Goal: Transaction & Acquisition: Obtain resource

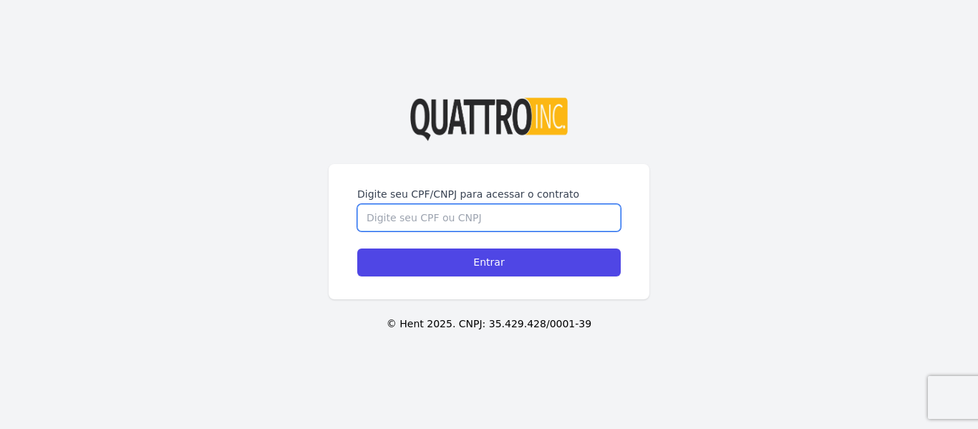
click at [505, 225] on input "Digite seu CPF/CNPJ para acessar o contrato" at bounding box center [489, 217] width 264 height 27
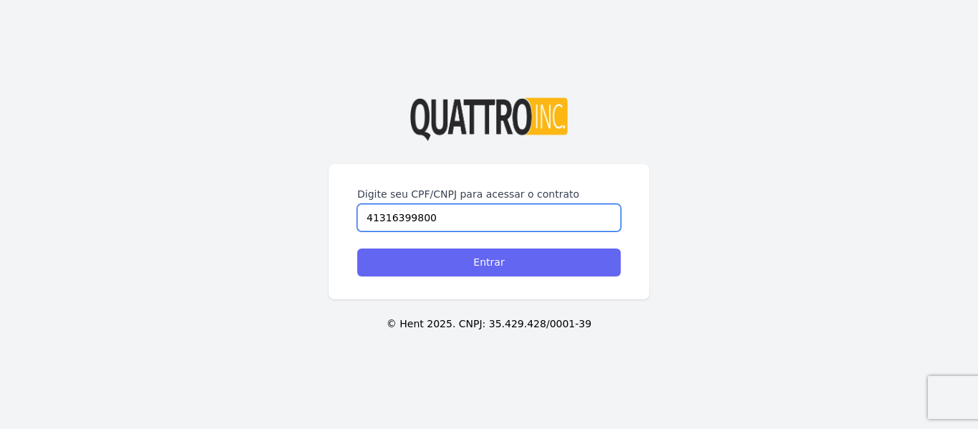
type input "41316399800"
click at [499, 269] on input "Entrar" at bounding box center [489, 262] width 264 height 28
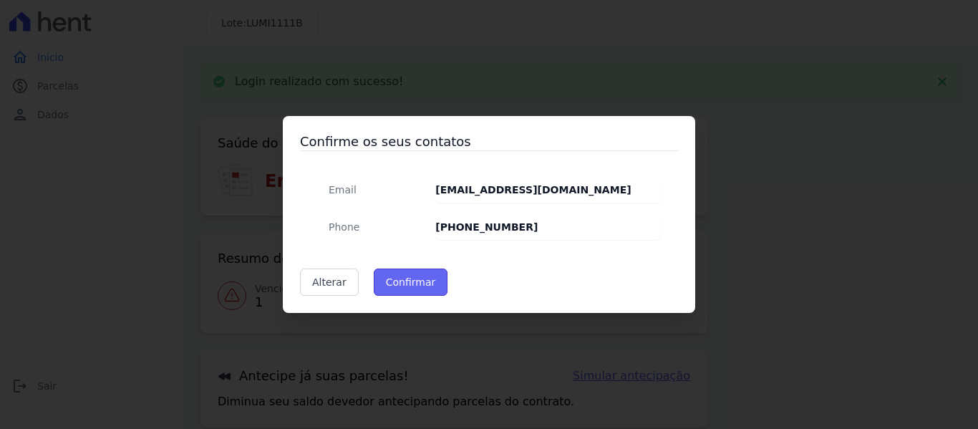
click at [390, 277] on button "Confirmar" at bounding box center [411, 282] width 74 height 27
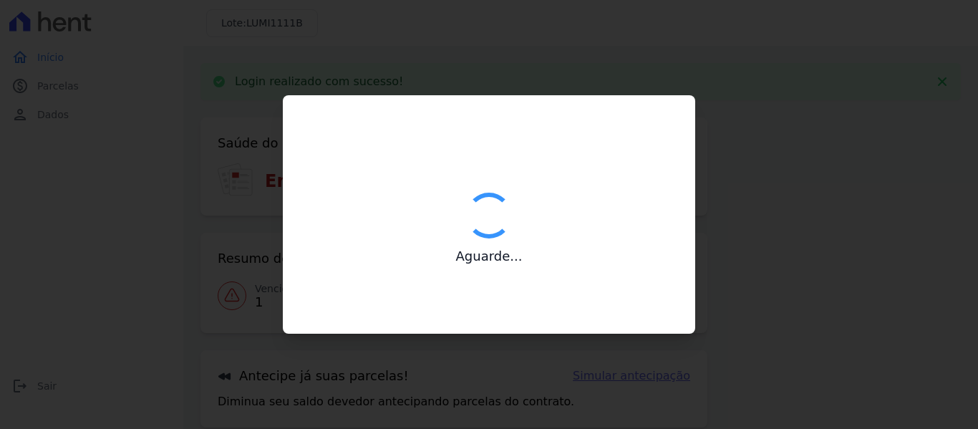
type input "Contatos confirmados com sucesso."
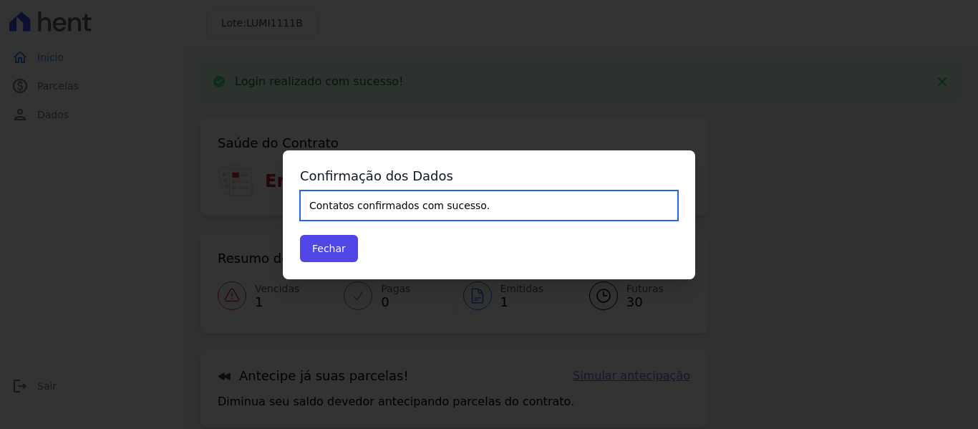
click at [360, 203] on input "Contatos confirmados com sucesso." at bounding box center [489, 205] width 378 height 30
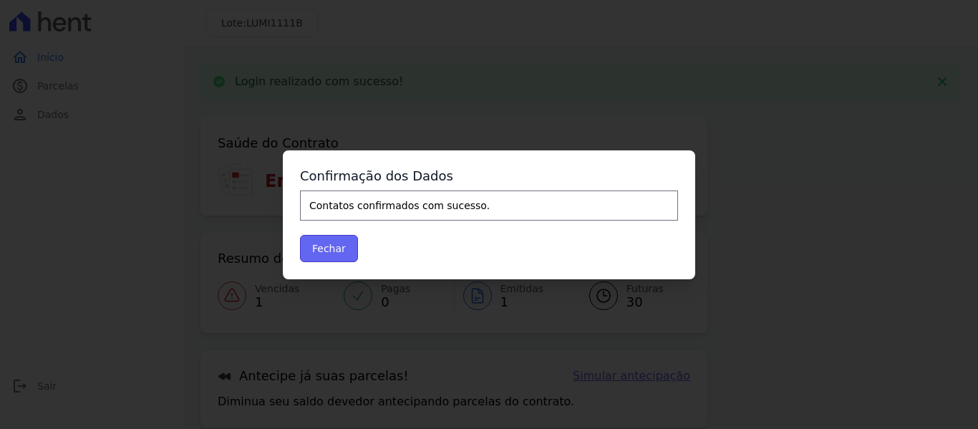
click at [314, 251] on button "Fechar" at bounding box center [329, 248] width 58 height 27
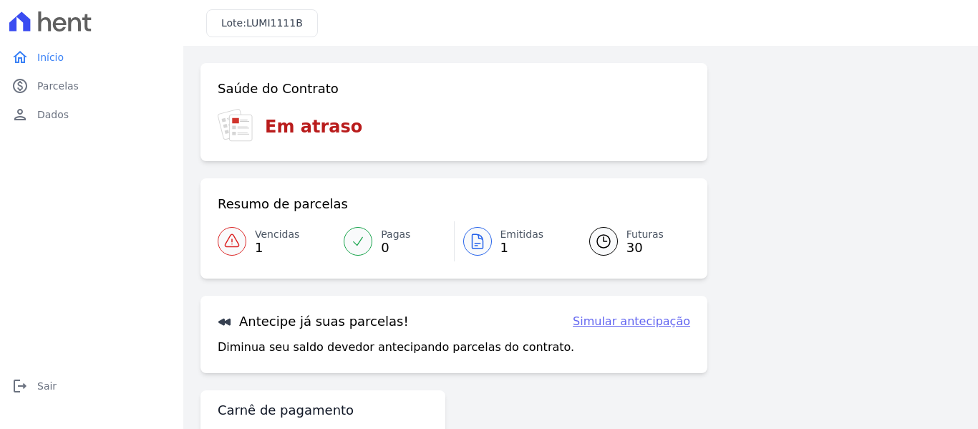
click at [233, 243] on icon at bounding box center [231, 241] width 17 height 17
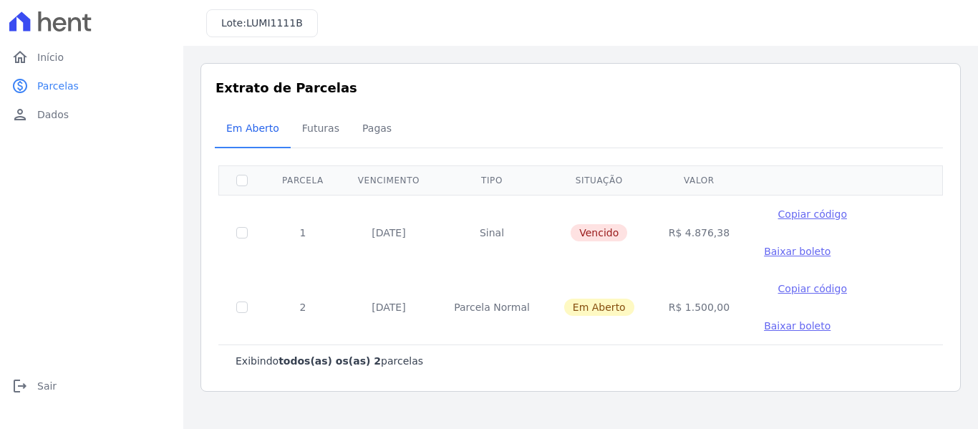
click at [765, 247] on span "Baixar boleto" at bounding box center [797, 251] width 67 height 11
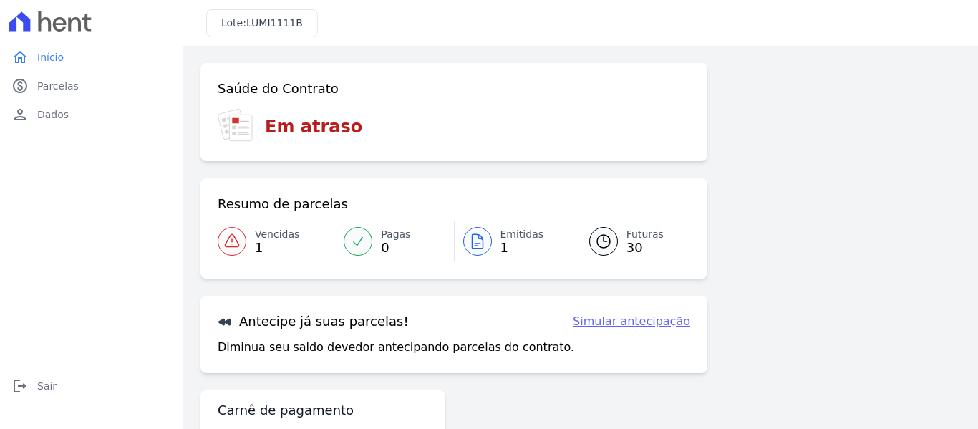
scroll to position [63, 0]
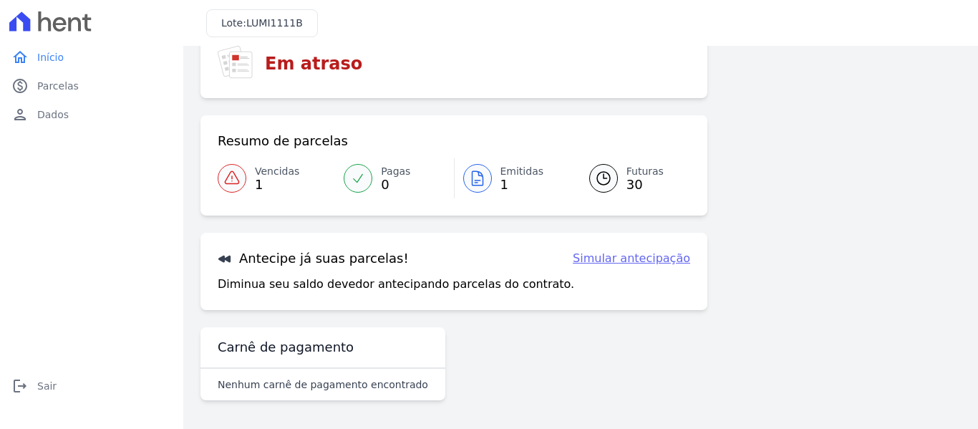
click at [608, 183] on div at bounding box center [603, 178] width 29 height 29
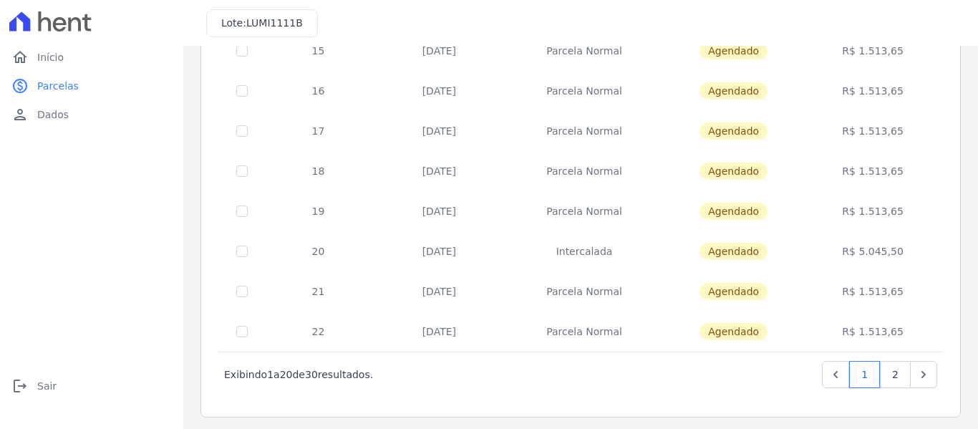
scroll to position [649, 0]
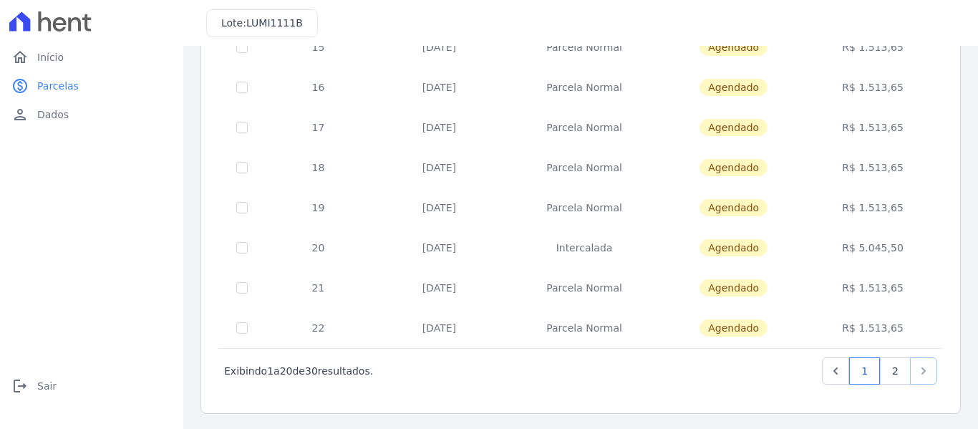
click at [919, 366] on icon "Next" at bounding box center [924, 371] width 14 height 14
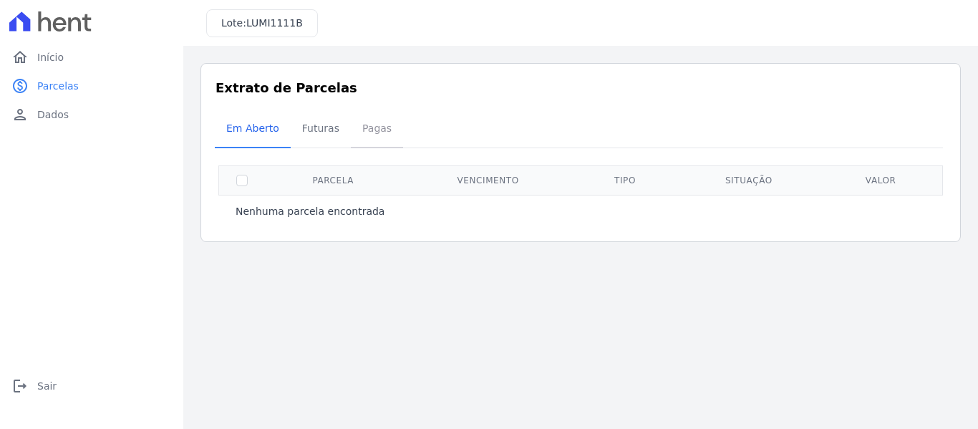
click at [356, 129] on span "Pagas" at bounding box center [377, 128] width 47 height 29
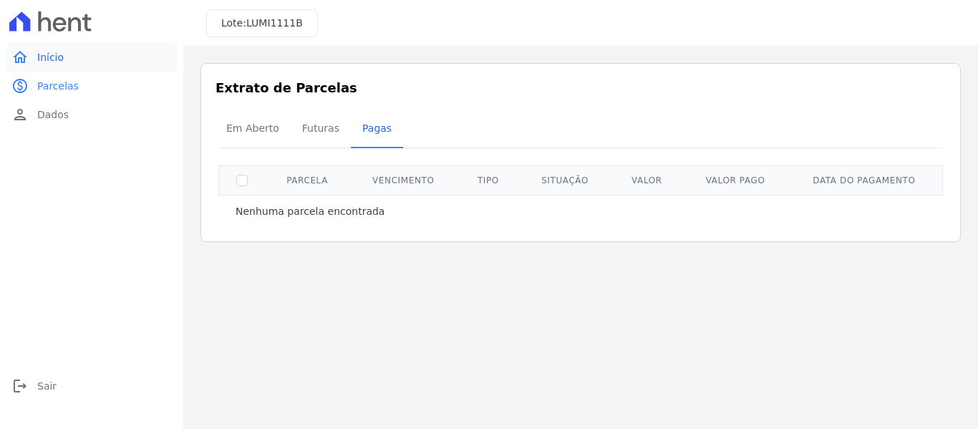
click at [78, 62] on link "home Início" at bounding box center [92, 57] width 172 height 29
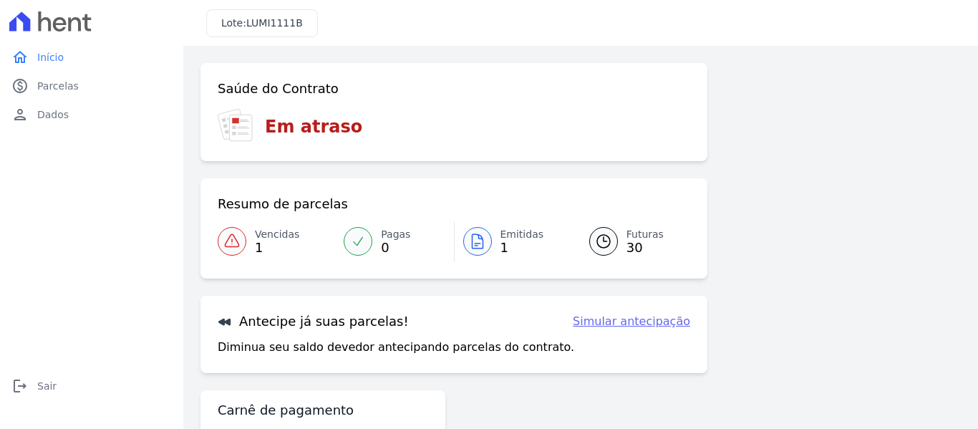
click at [664, 320] on link "Simular antecipação" at bounding box center [631, 321] width 117 height 17
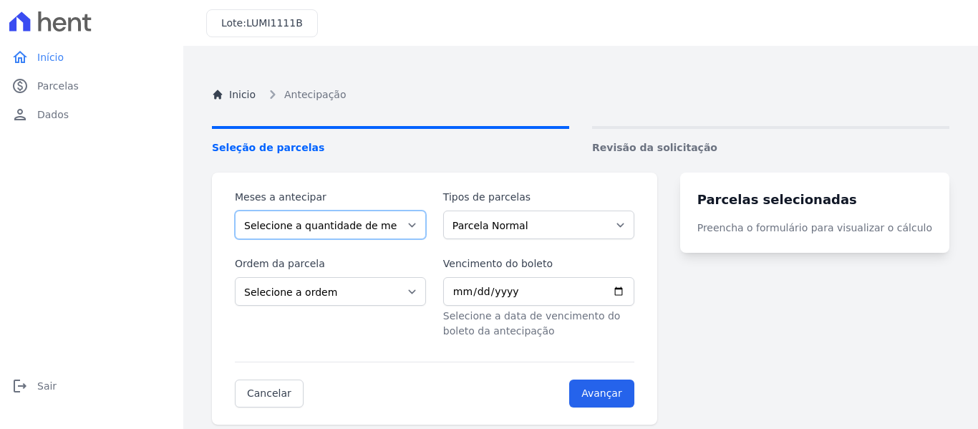
click at [367, 219] on select "Selecione a quantidade de meses a antecipar 1 2 3 4 5 6 7 8 9 10 11 12 13 14 15…" at bounding box center [330, 225] width 191 height 29
select select "14"
click at [235, 211] on select "Selecione a quantidade de meses a antecipar 1 2 3 4 5 6 7 8 9 10 11 12 13 14 15…" at bounding box center [330, 225] width 191 height 29
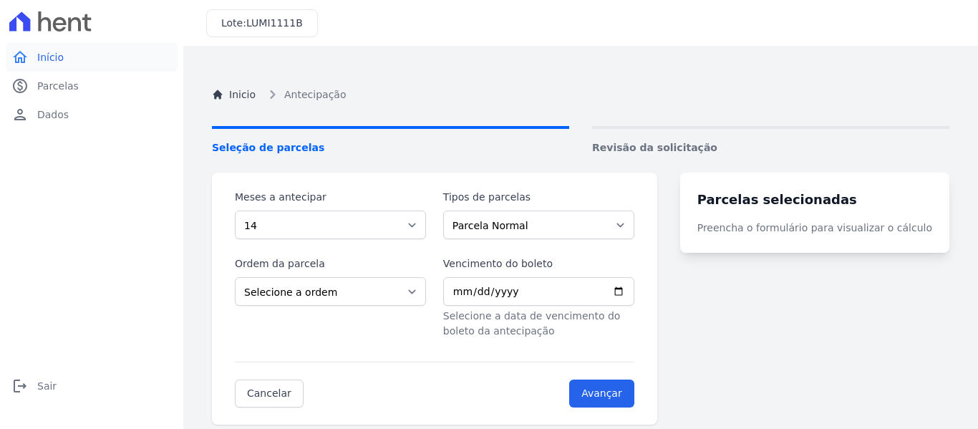
click at [67, 54] on link "home Início" at bounding box center [92, 57] width 172 height 29
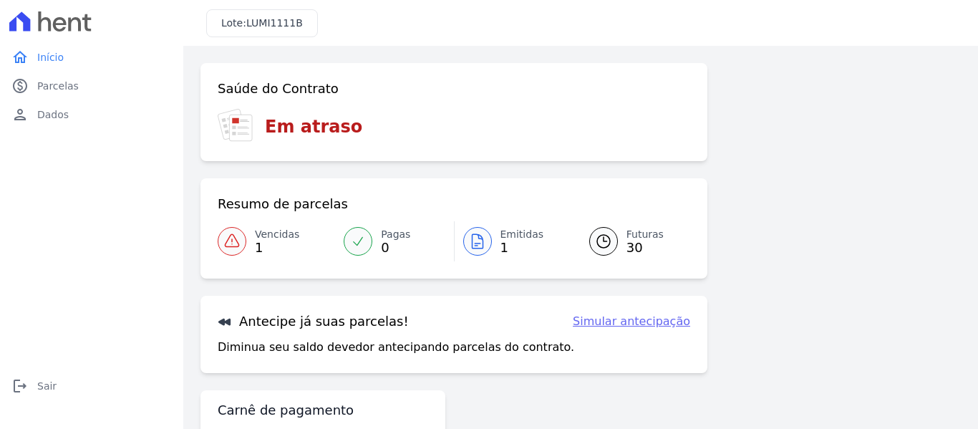
click at [223, 248] on div at bounding box center [232, 241] width 29 height 29
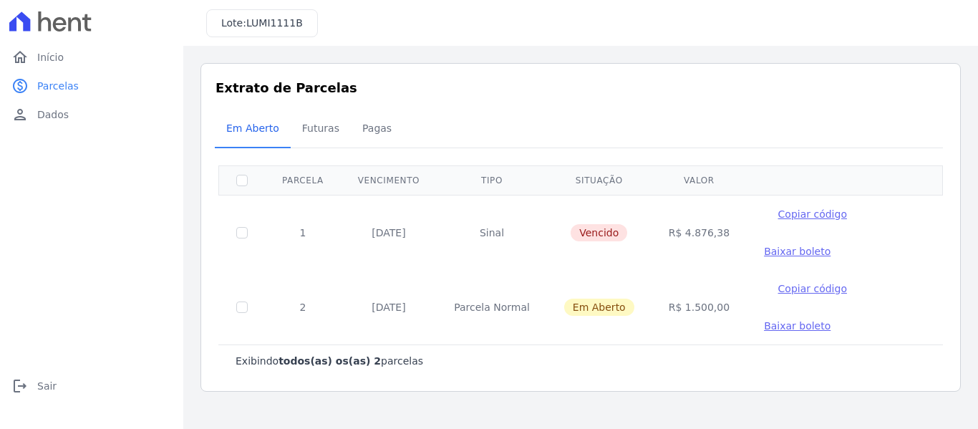
click at [764, 251] on span "Baixar boleto" at bounding box center [797, 251] width 67 height 11
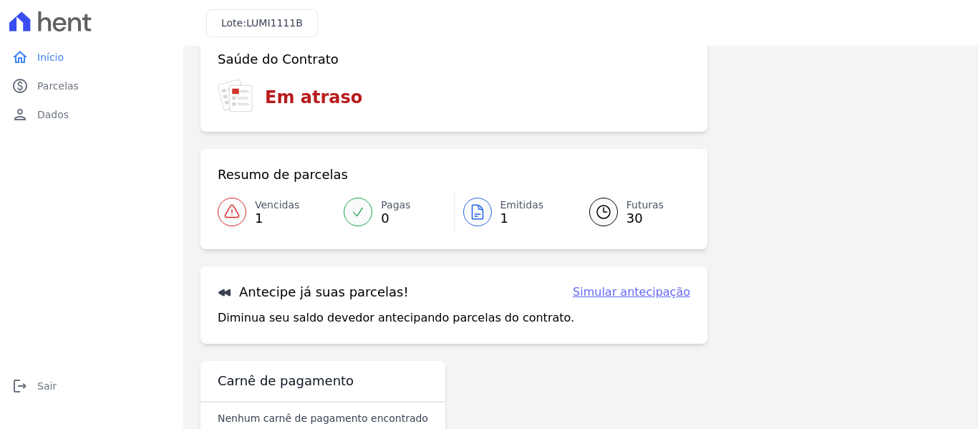
scroll to position [37, 0]
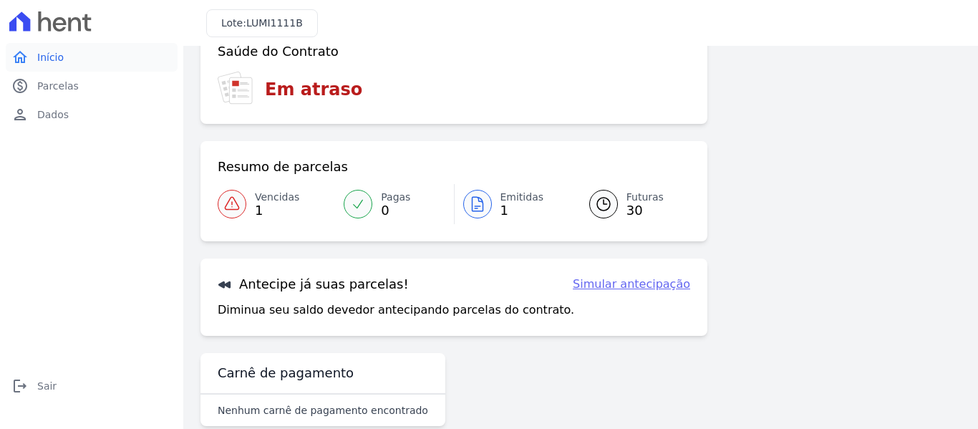
click at [50, 67] on link "home Início" at bounding box center [92, 57] width 172 height 29
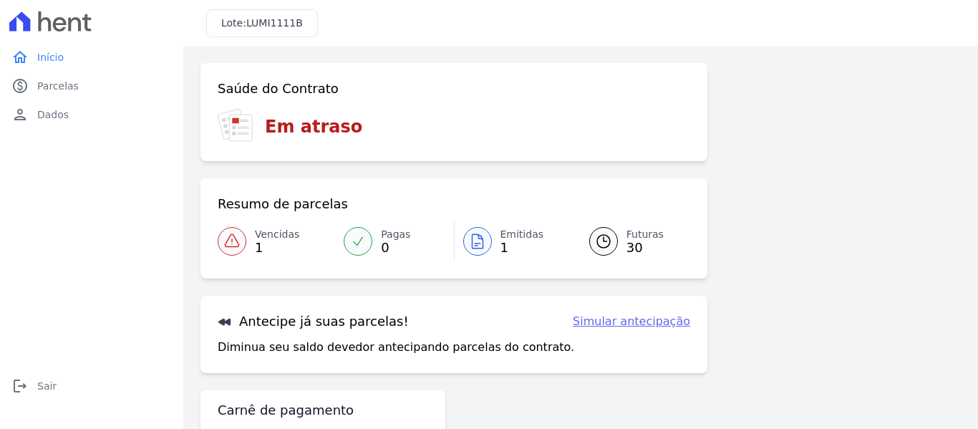
click at [62, 87] on span "Parcelas" at bounding box center [58, 86] width 42 height 14
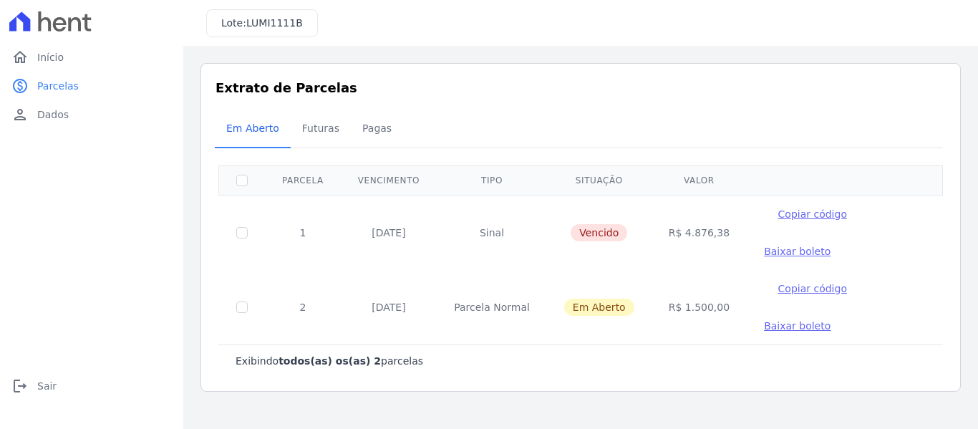
click at [764, 328] on span "Baixar boleto" at bounding box center [797, 325] width 67 height 11
click at [652, 229] on td "R$ 4.876,38" at bounding box center [699, 232] width 95 height 75
click at [685, 236] on td "R$ 4.876,38" at bounding box center [699, 232] width 95 height 75
click at [316, 121] on span "Futuras" at bounding box center [321, 128] width 54 height 29
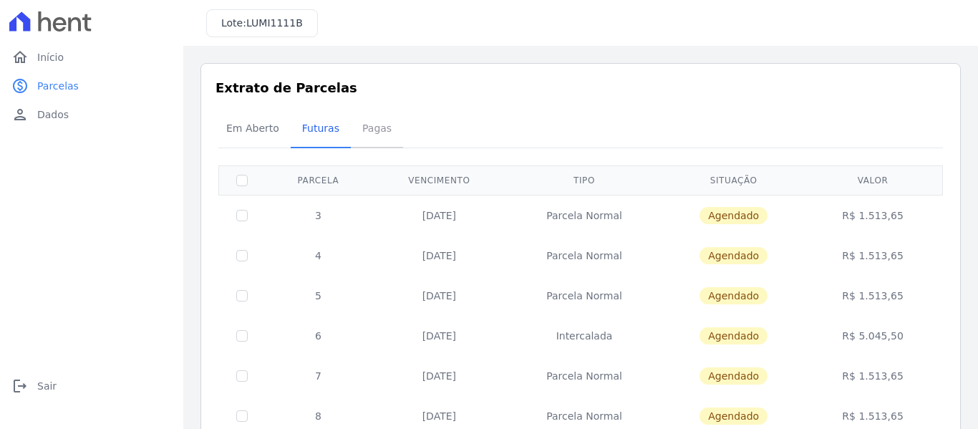
click at [370, 135] on span "Pagas" at bounding box center [377, 128] width 47 height 29
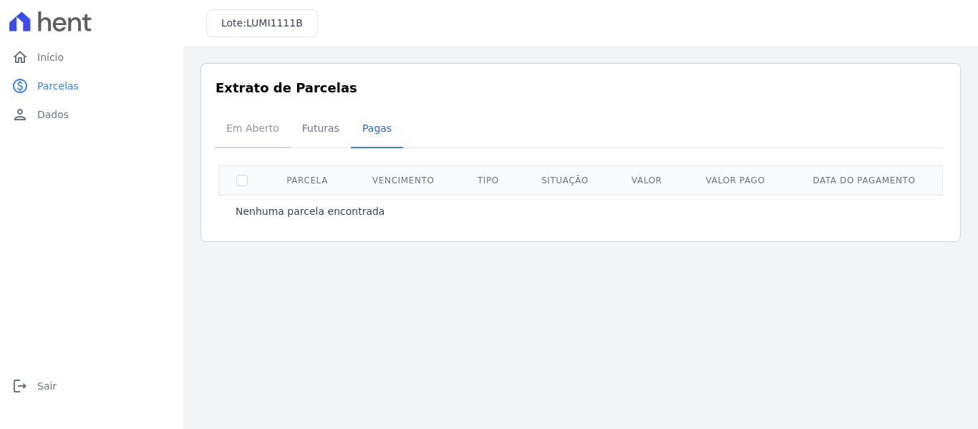
click at [248, 130] on span "Em Aberto" at bounding box center [253, 128] width 70 height 29
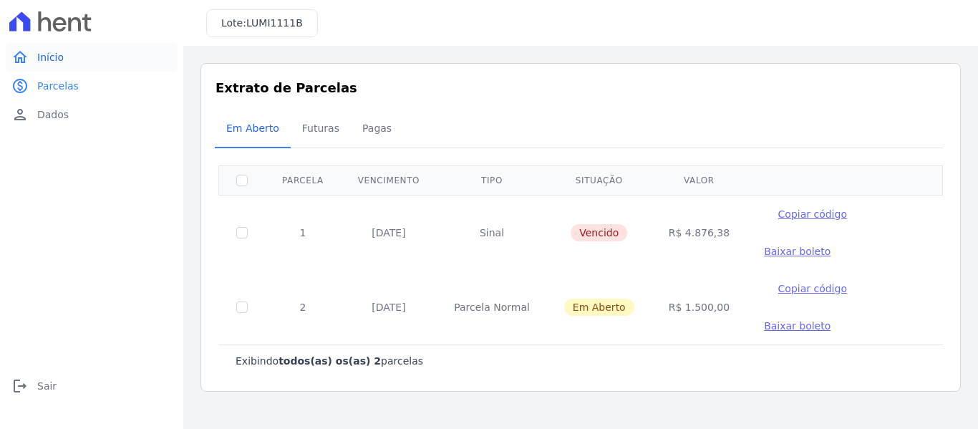
click at [69, 67] on link "home Início" at bounding box center [92, 57] width 172 height 29
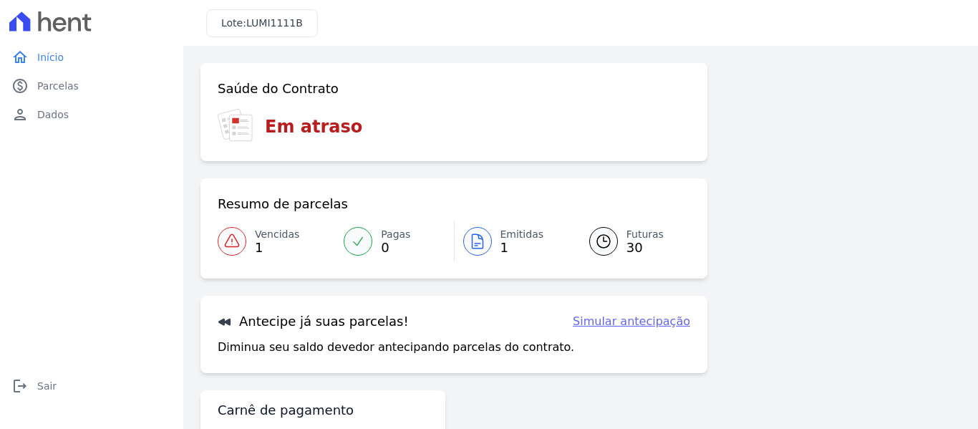
click at [278, 22] on span "LUMI1111B" at bounding box center [274, 22] width 57 height 11
